Goal: Task Accomplishment & Management: Use online tool/utility

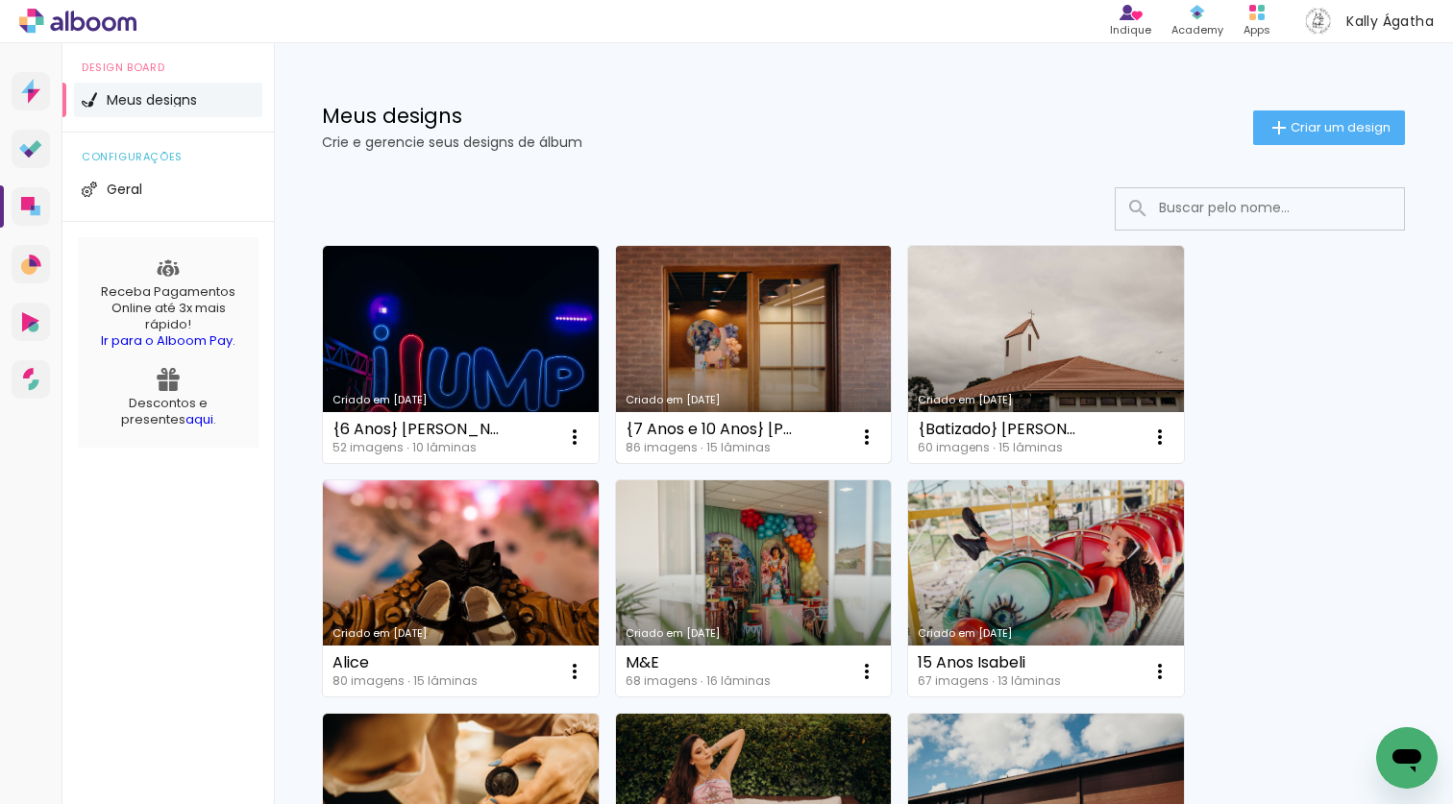
click at [712, 343] on link "Criado em [DATE]" at bounding box center [754, 354] width 276 height 217
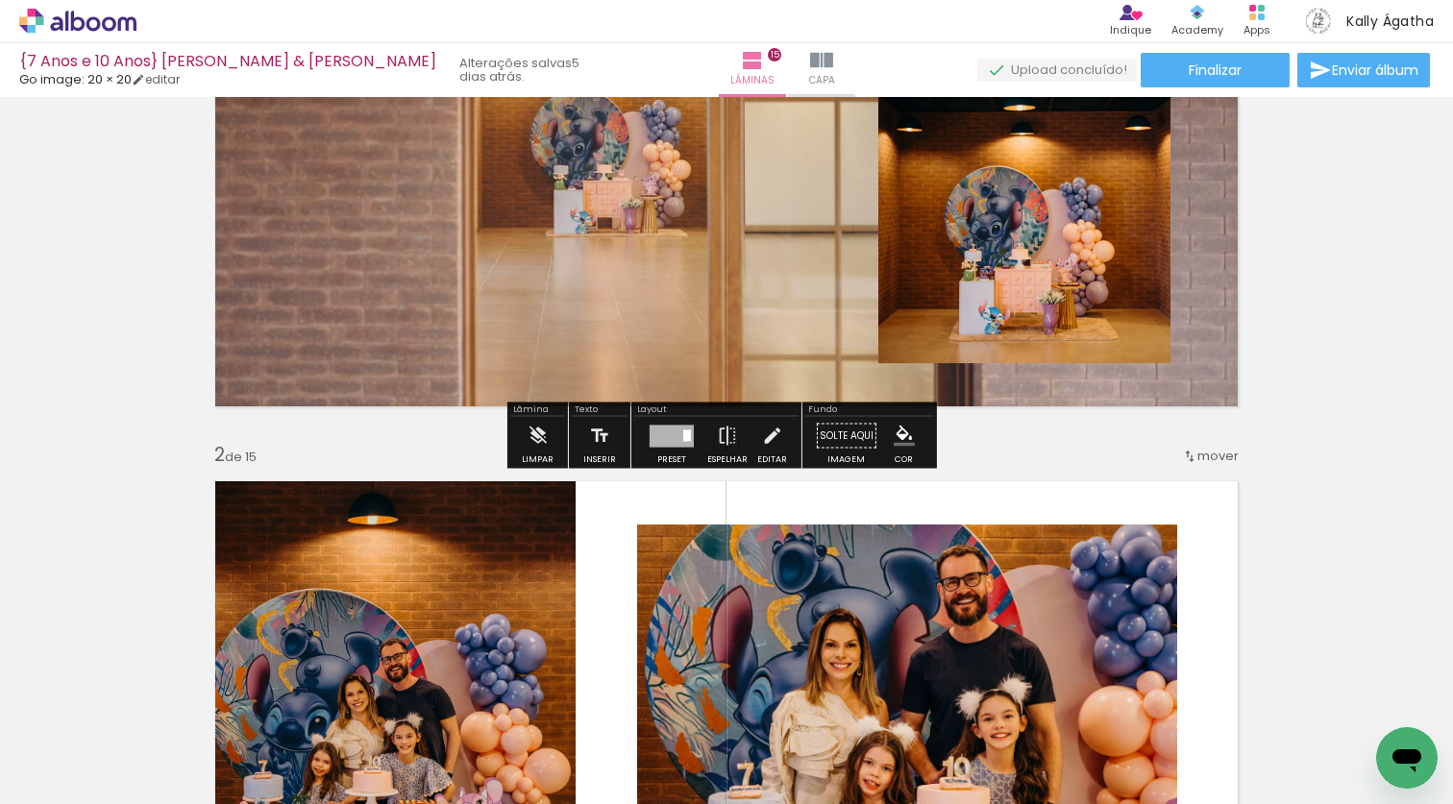
scroll to position [496, 0]
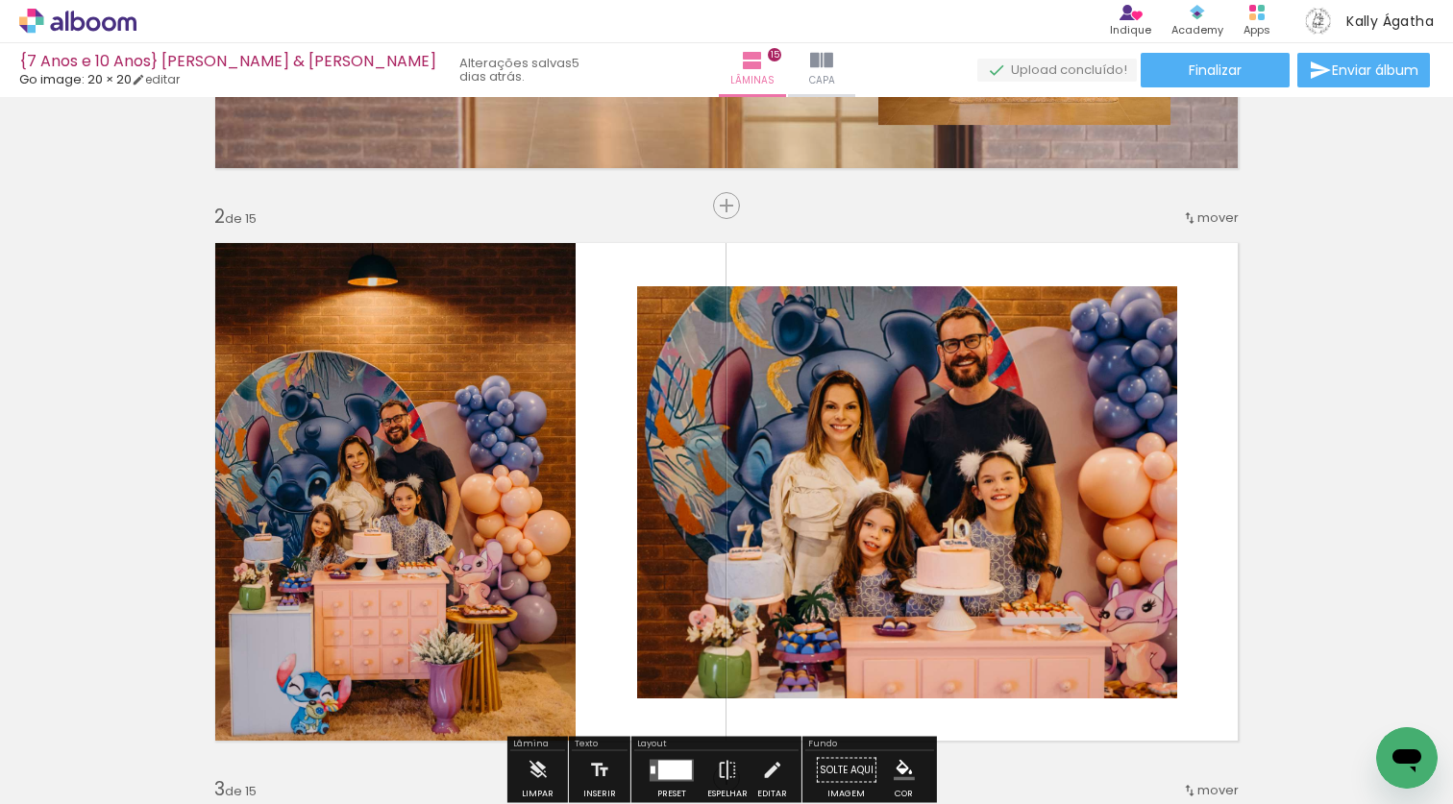
click at [0, 0] on span "Adicionar Fotos" at bounding box center [0, 0] width 0 height 0
click at [0, 0] on input "file" at bounding box center [0, 0] width 0 height 0
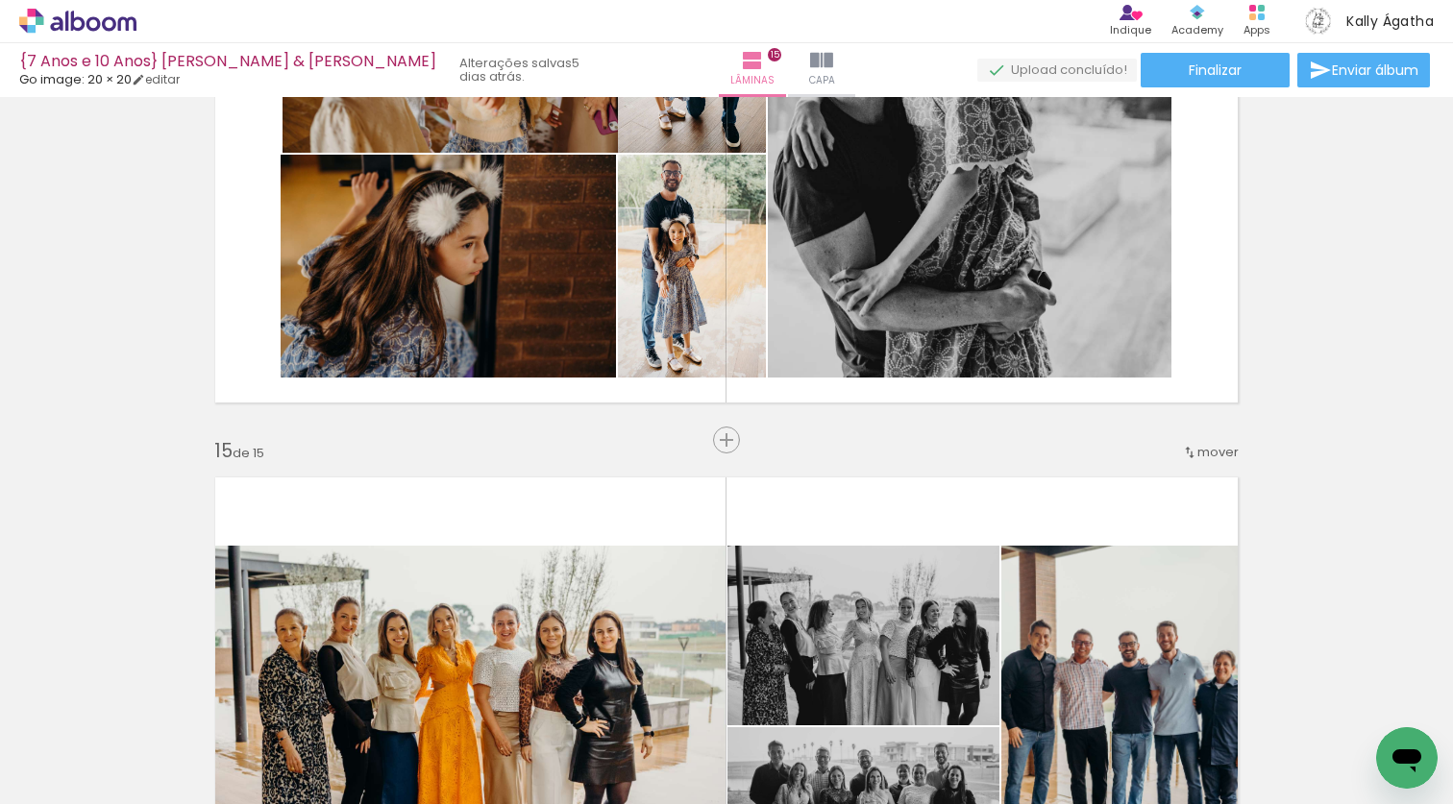
scroll to position [7977, 0]
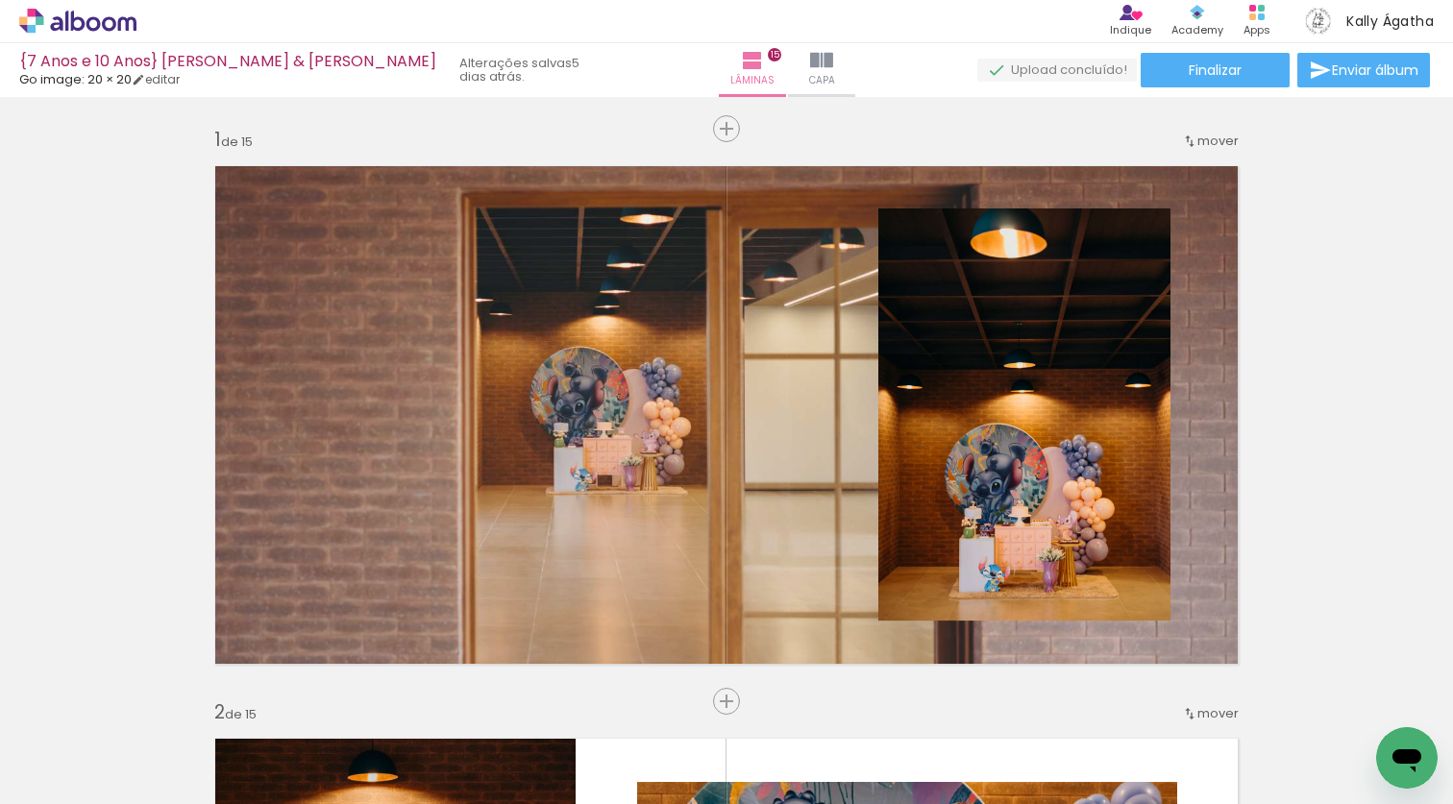
scroll to position [7977, 0]
